Goal: Information Seeking & Learning: Learn about a topic

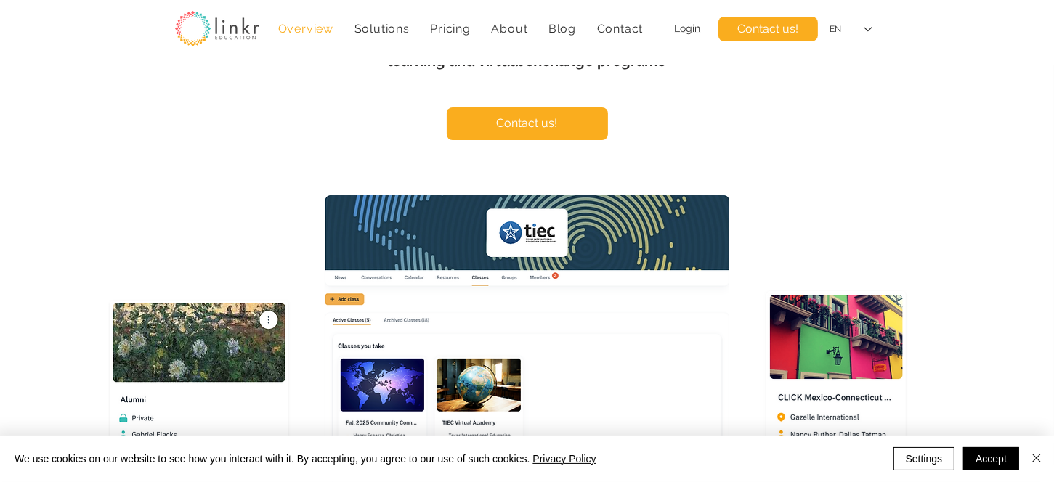
scroll to position [154, 0]
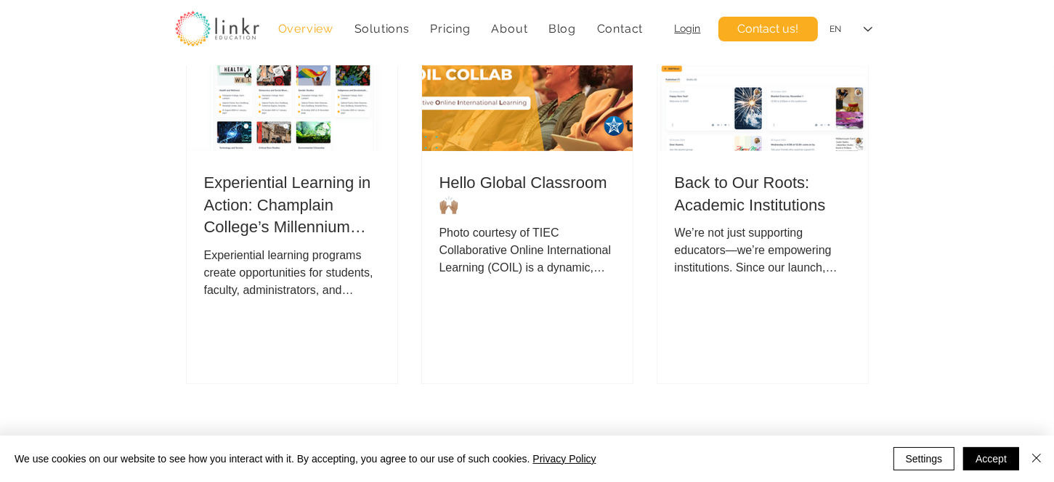
scroll to position [4792, 0]
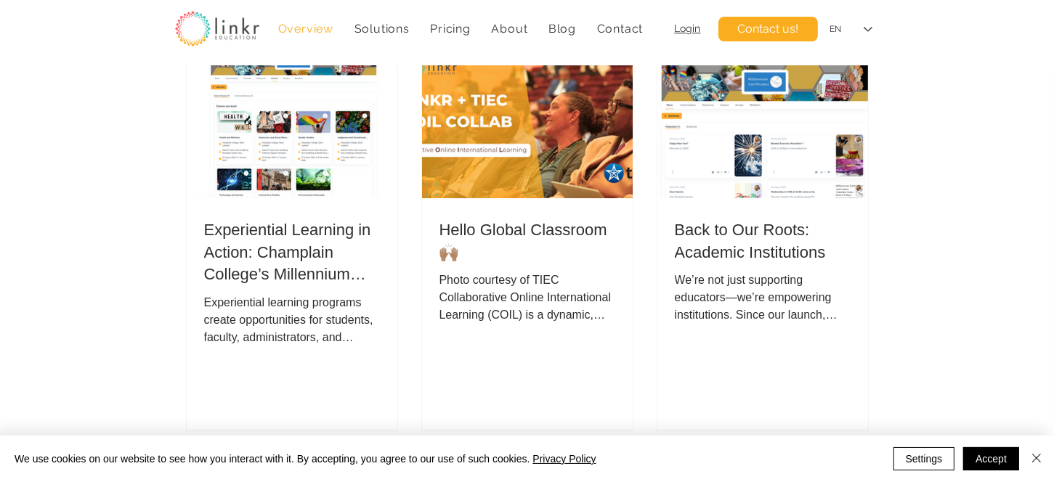
click at [293, 249] on h2 "Experiential Learning in Action: Champlain College’s Millennium Certificate Pro…" at bounding box center [292, 252] width 176 height 67
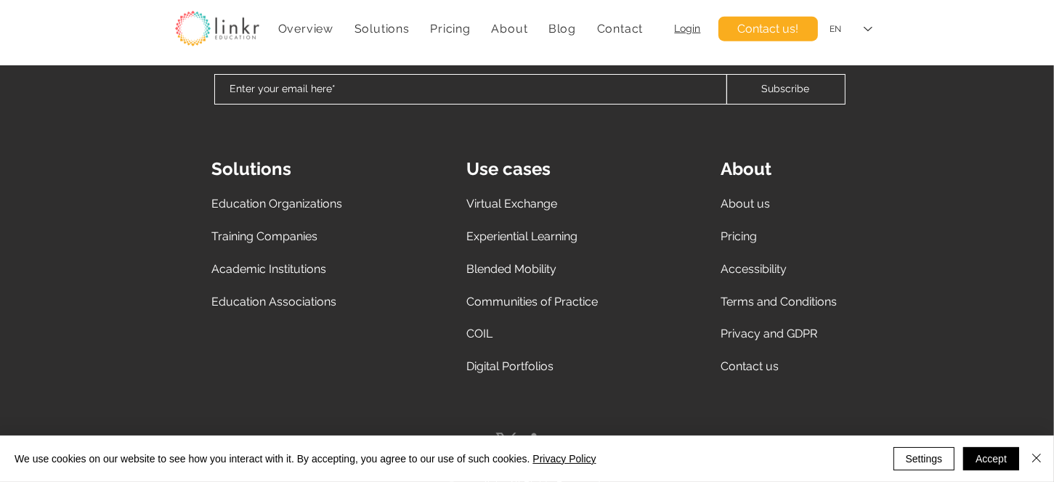
scroll to position [1538, 0]
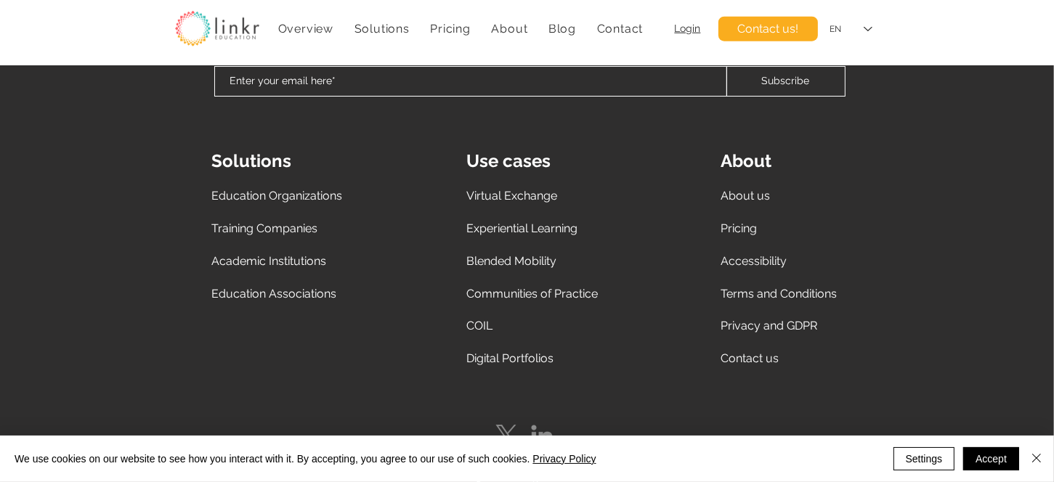
click at [521, 203] on span "Virtual Exchange" at bounding box center [512, 196] width 91 height 14
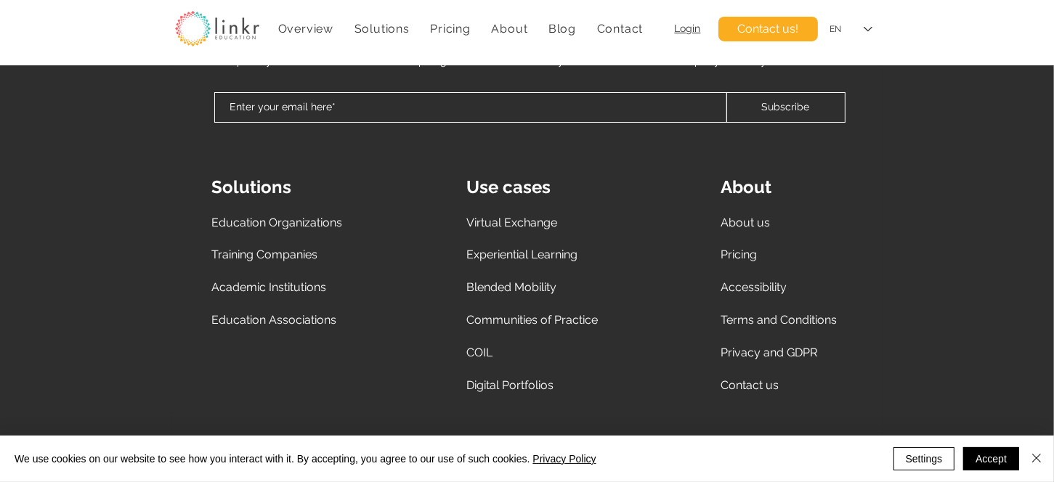
scroll to position [5833, 0]
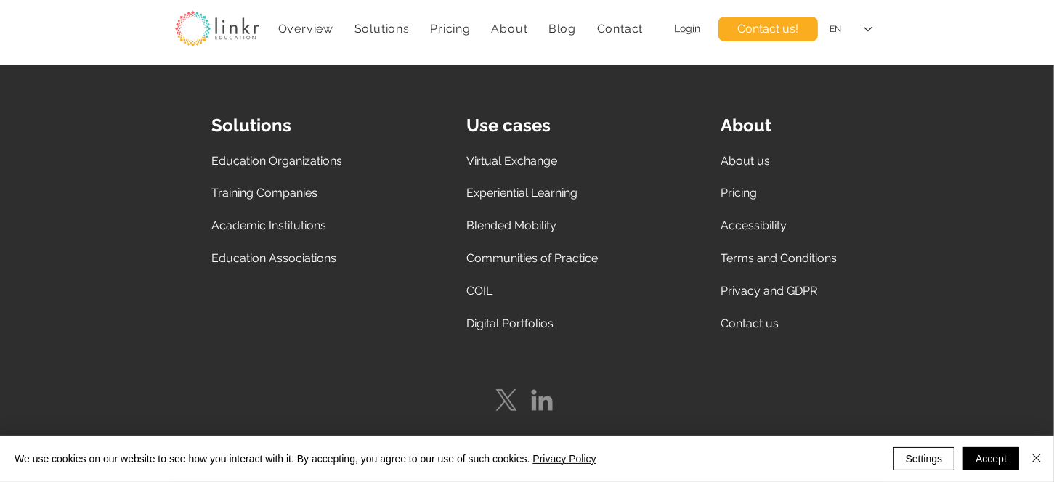
click at [479, 291] on span "COIL" at bounding box center [480, 291] width 26 height 14
click at [238, 28] on img at bounding box center [217, 29] width 84 height 36
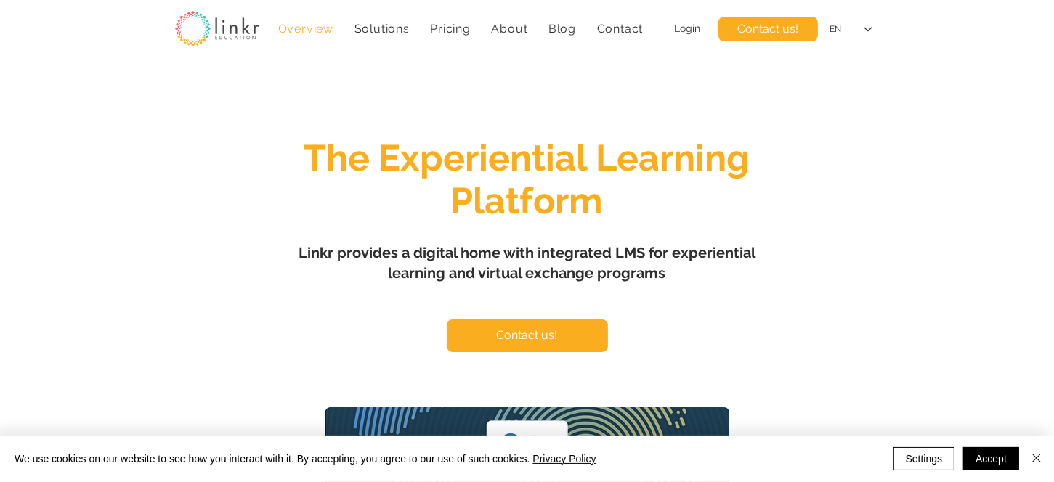
click at [939, 164] on div "main content" at bounding box center [527, 431] width 1054 height 732
click at [1046, 332] on div "main content" at bounding box center [527, 431] width 1054 height 732
